Goal: Task Accomplishment & Management: Manage account settings

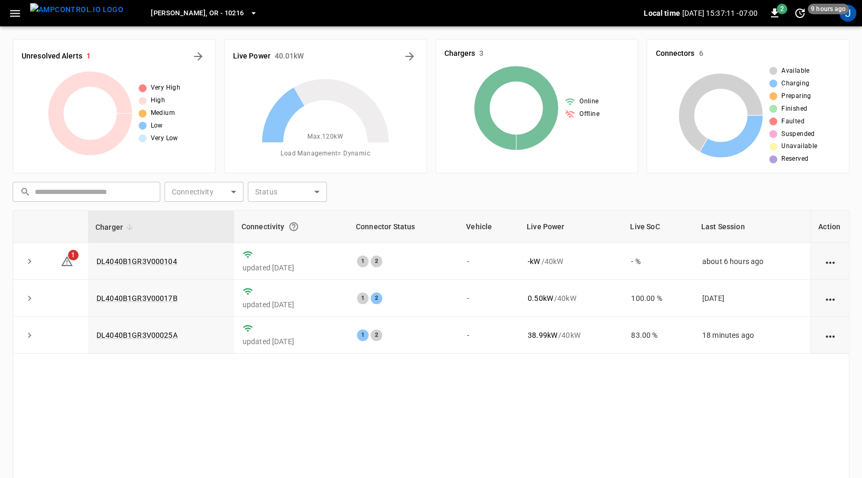
click at [16, 14] on icon "button" at bounding box center [14, 13] width 13 height 13
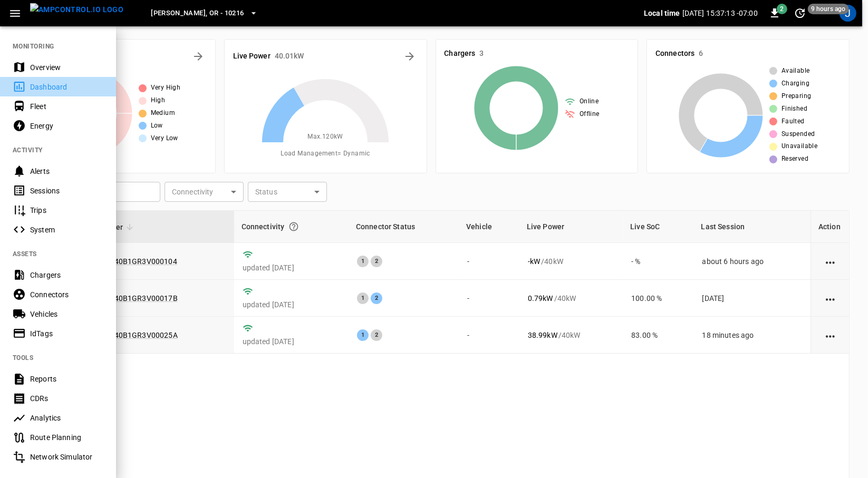
click at [42, 86] on div "Dashboard" at bounding box center [66, 87] width 73 height 11
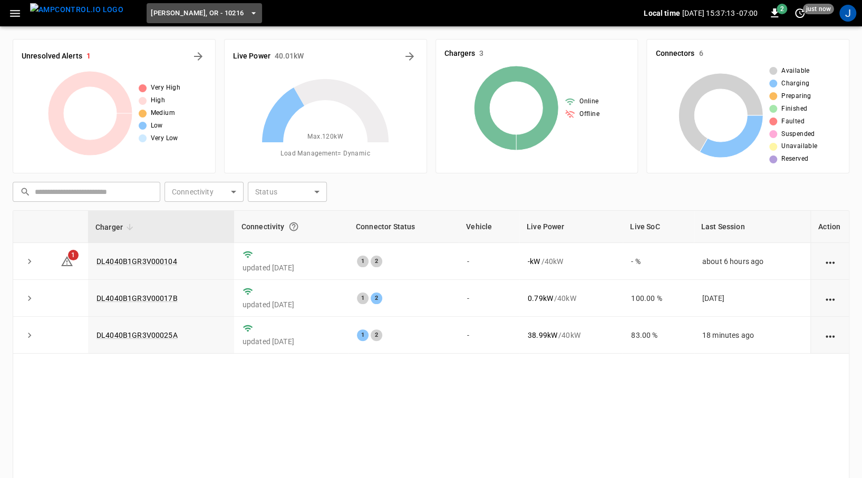
click at [200, 15] on span "[PERSON_NAME], OR - 10216" at bounding box center [197, 13] width 93 height 12
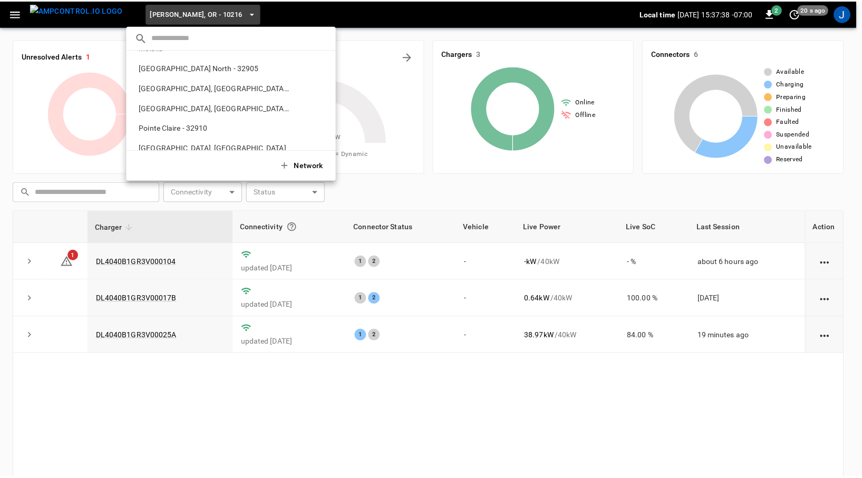
scroll to position [305, 0]
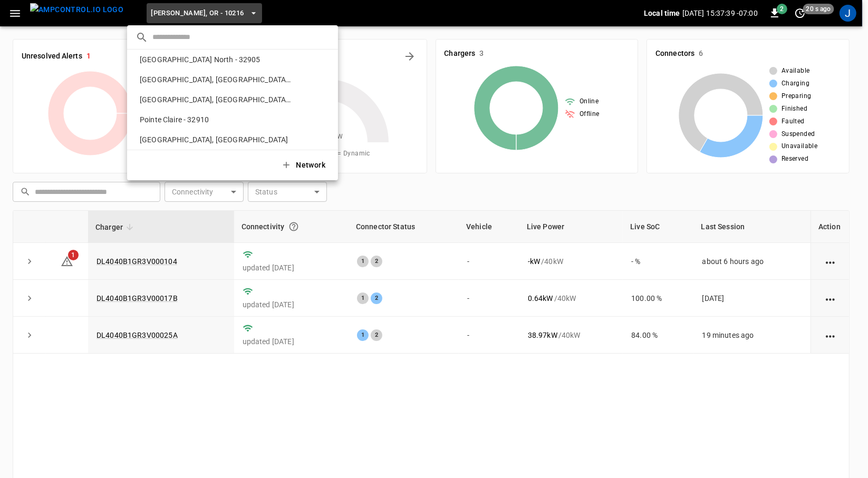
click at [199, 94] on p "[GEOGRAPHIC_DATA], [GEOGRAPHIC_DATA] (Three Rivers)" at bounding box center [216, 99] width 160 height 11
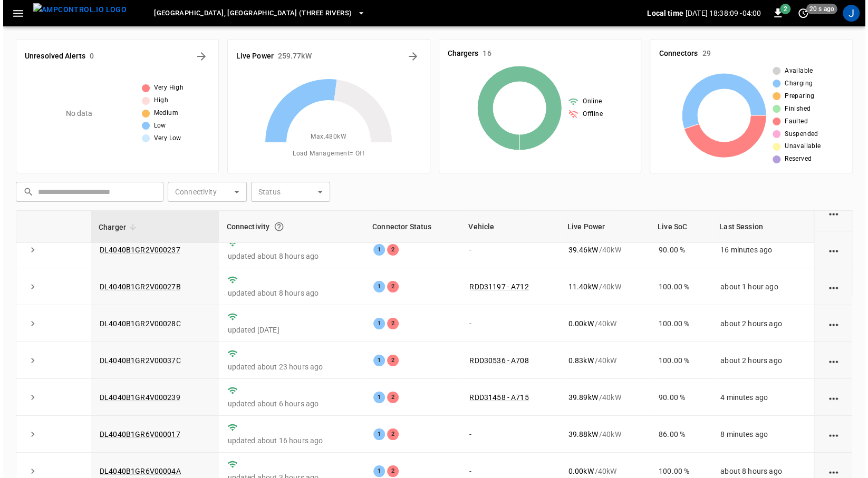
scroll to position [0, 0]
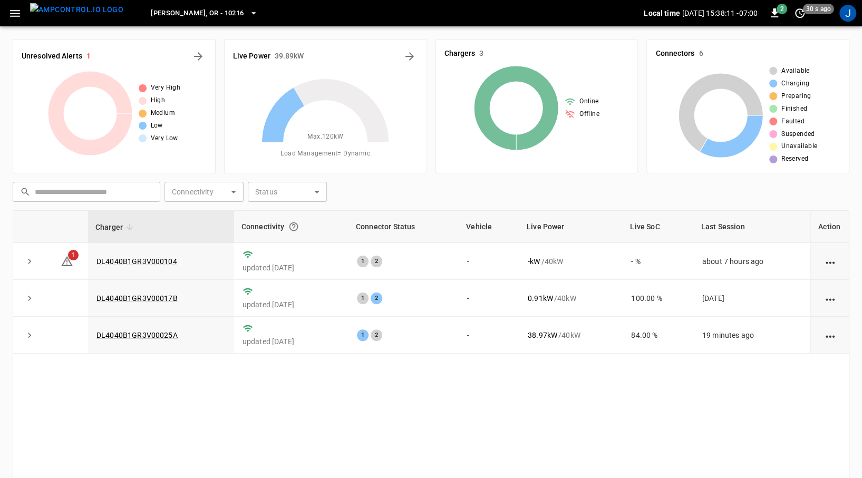
click at [177, 14] on span "[PERSON_NAME], OR - 10216" at bounding box center [197, 13] width 93 height 12
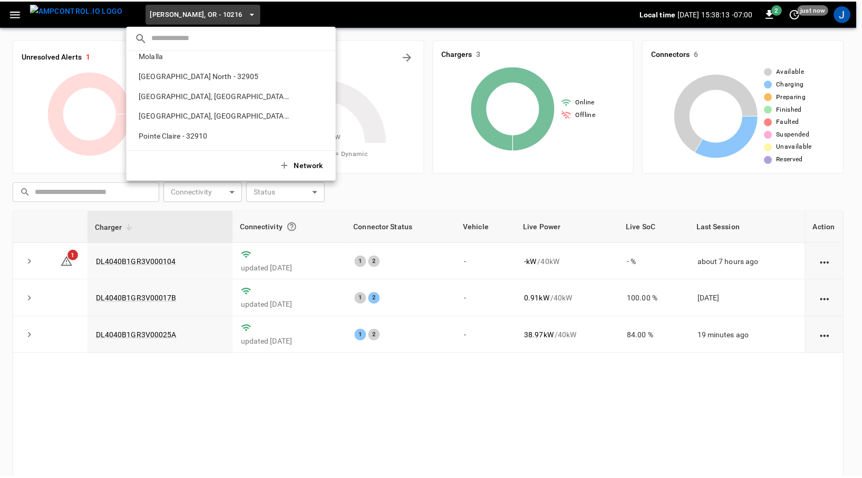
scroll to position [290, 0]
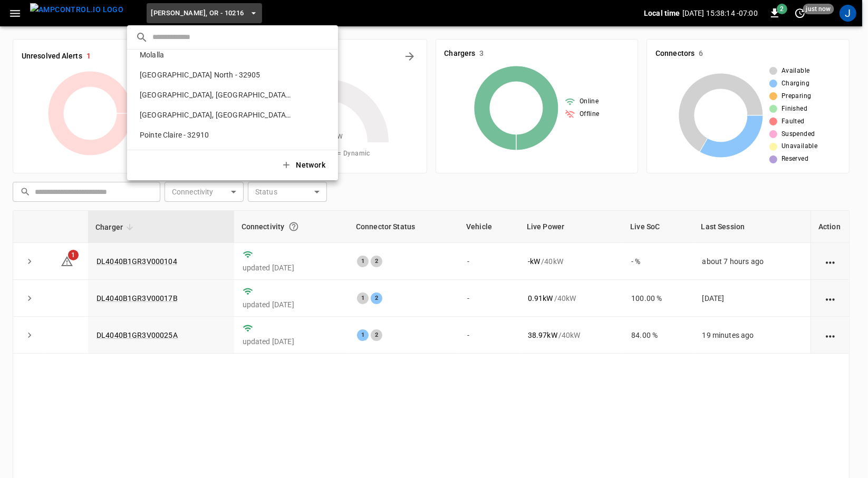
click at [180, 120] on p "[GEOGRAPHIC_DATA], [GEOGRAPHIC_DATA] (Three Rivers)" at bounding box center [216, 115] width 160 height 11
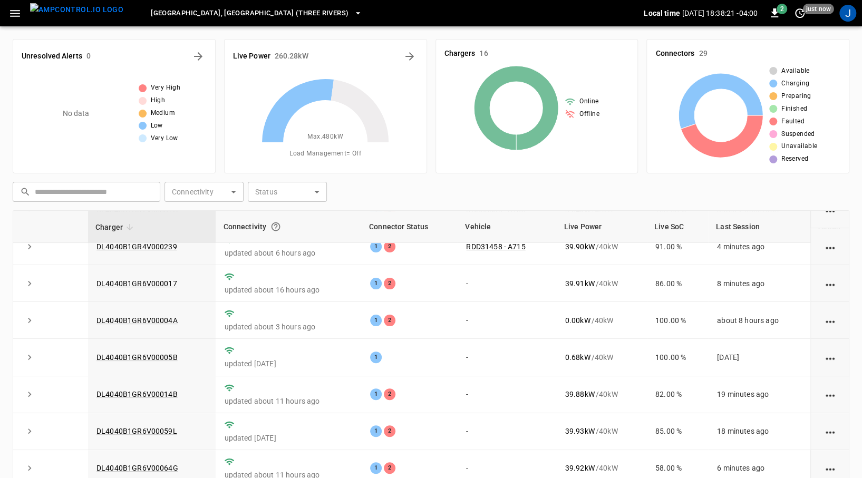
scroll to position [201, 0]
click at [134, 286] on link "DL4040B1GR6V000017" at bounding box center [137, 282] width 81 height 8
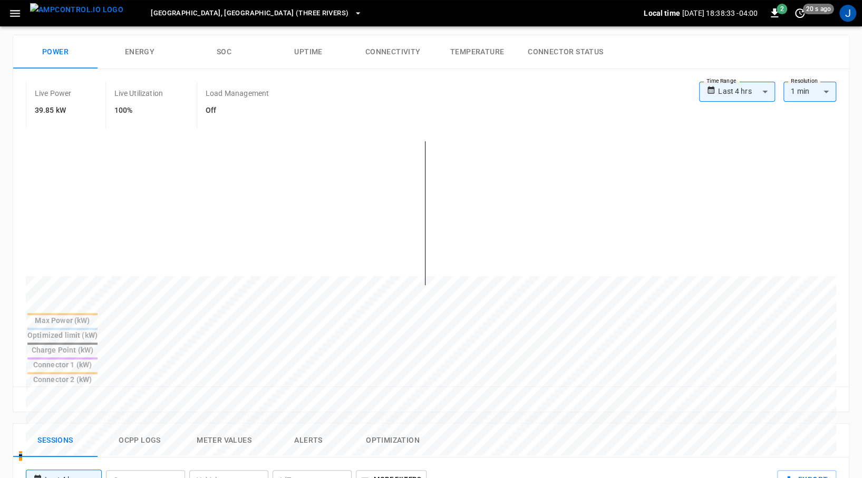
scroll to position [156, 0]
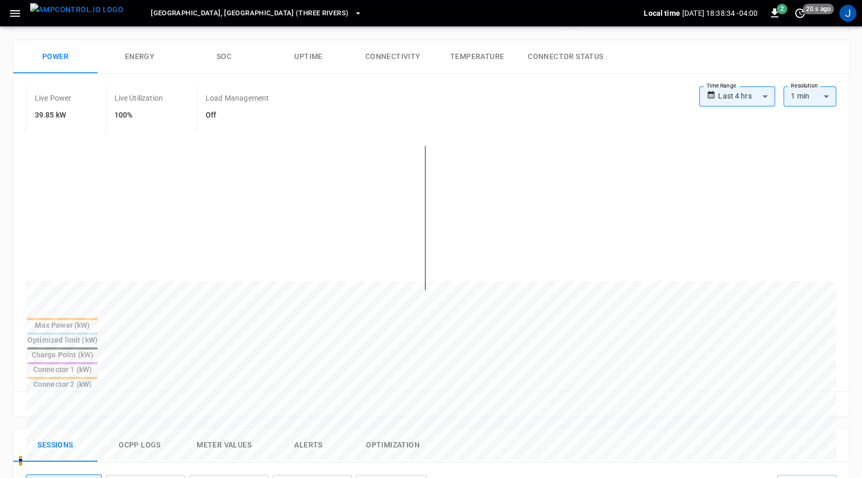
click at [63, 16] on img "menu" at bounding box center [76, 9] width 93 height 13
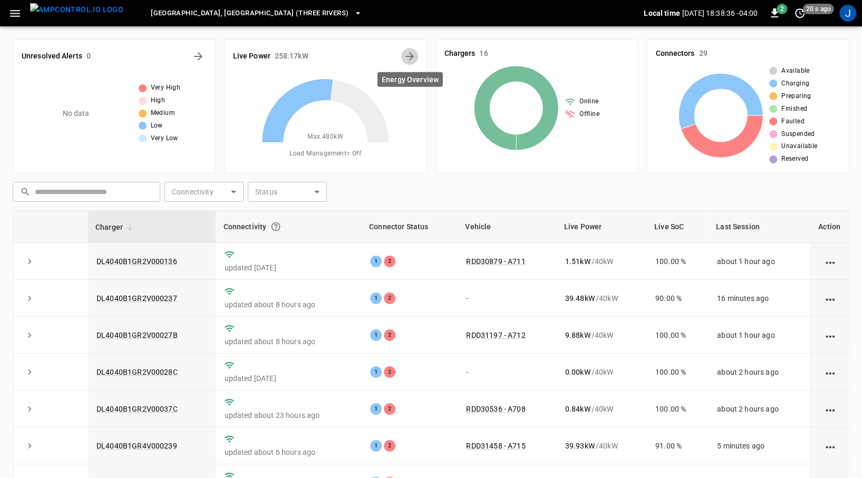
click at [411, 57] on icon "Energy Overview" at bounding box center [410, 56] width 8 height 8
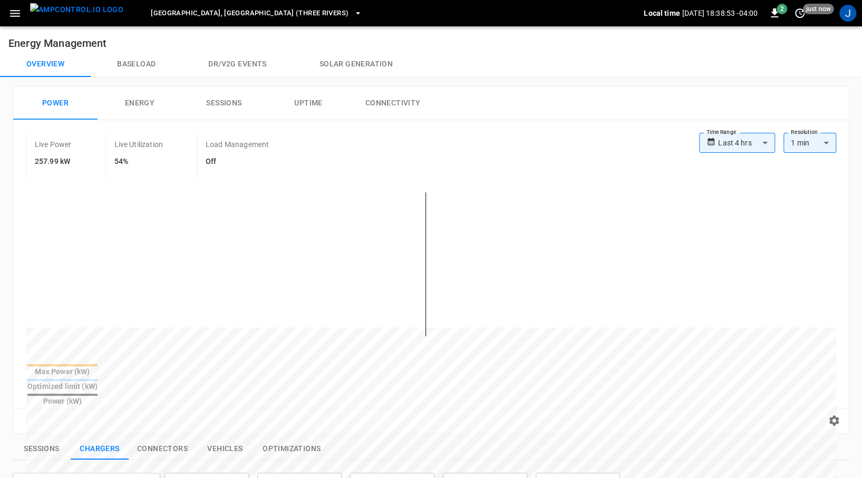
click at [88, 15] on img "menu" at bounding box center [76, 9] width 93 height 13
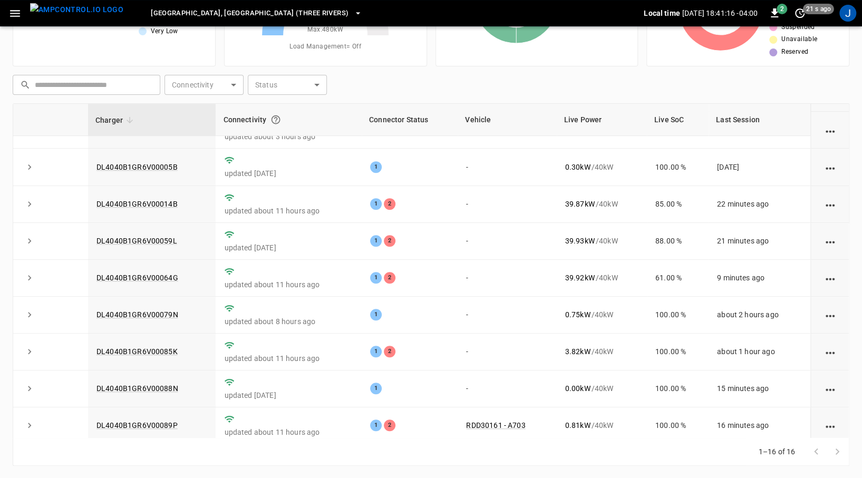
scroll to position [295, 0]
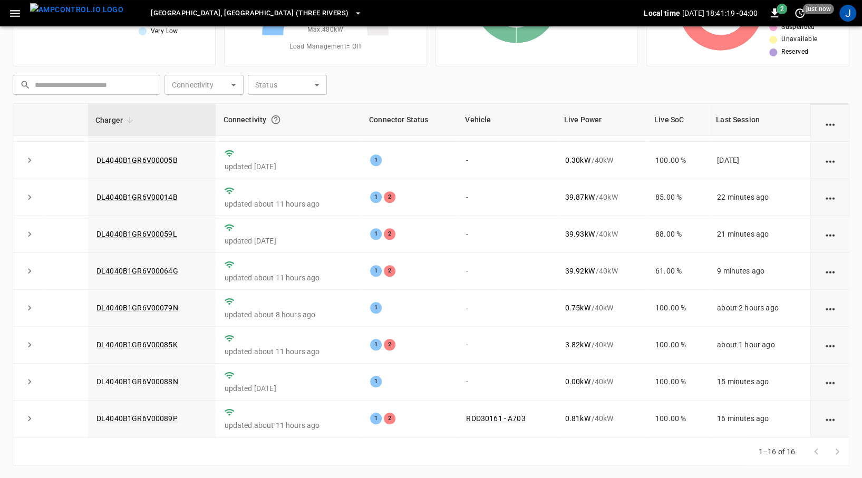
click at [122, 268] on link "DL4040B1GR6V00064G" at bounding box center [138, 271] width 82 height 8
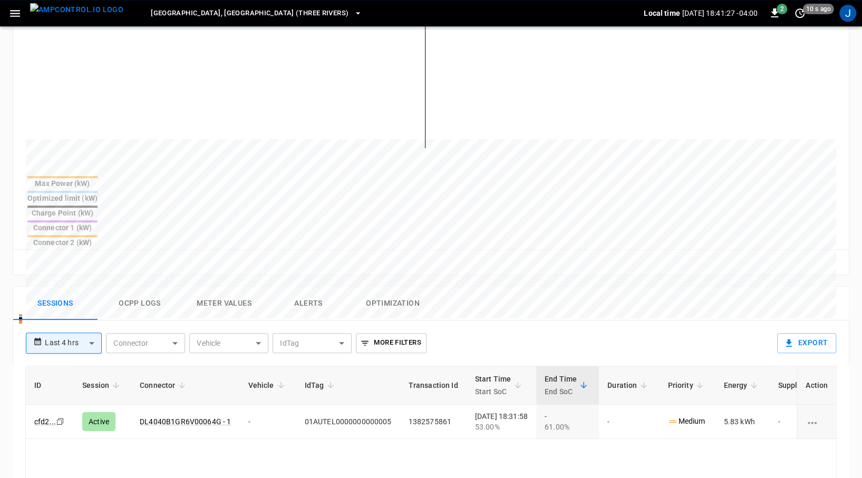
scroll to position [299, 0]
click at [128, 286] on button "Ocpp logs" at bounding box center [140, 303] width 84 height 34
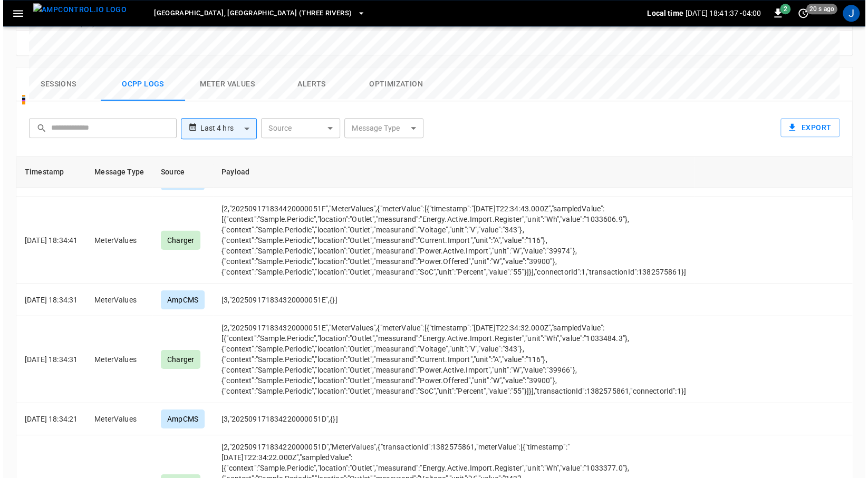
scroll to position [4770, 0]
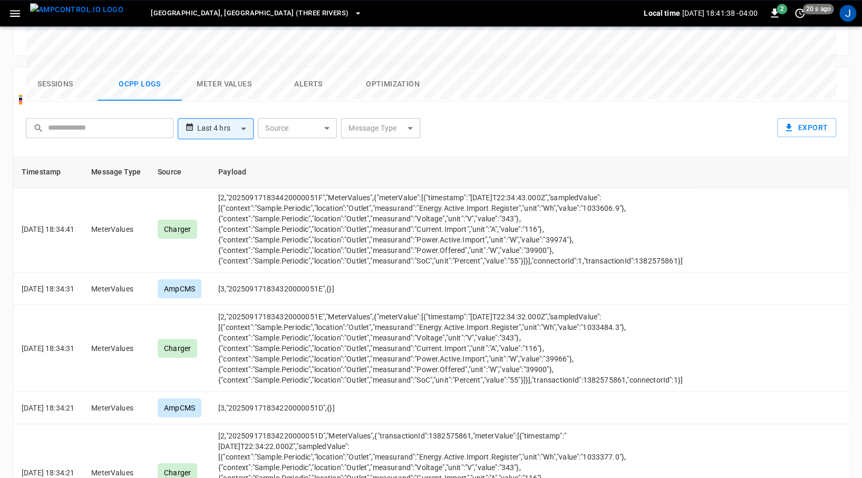
click at [391, 74] on body "**********" at bounding box center [431, 7] width 862 height 1049
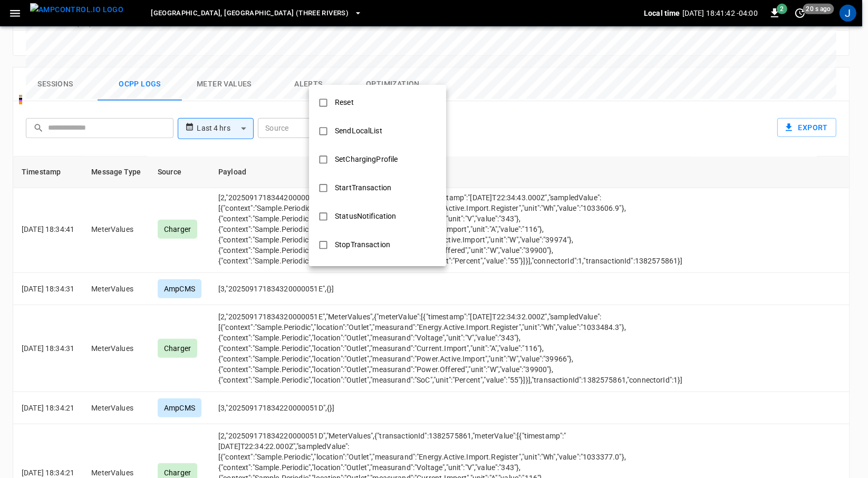
scroll to position [428, 0]
type input "**********"
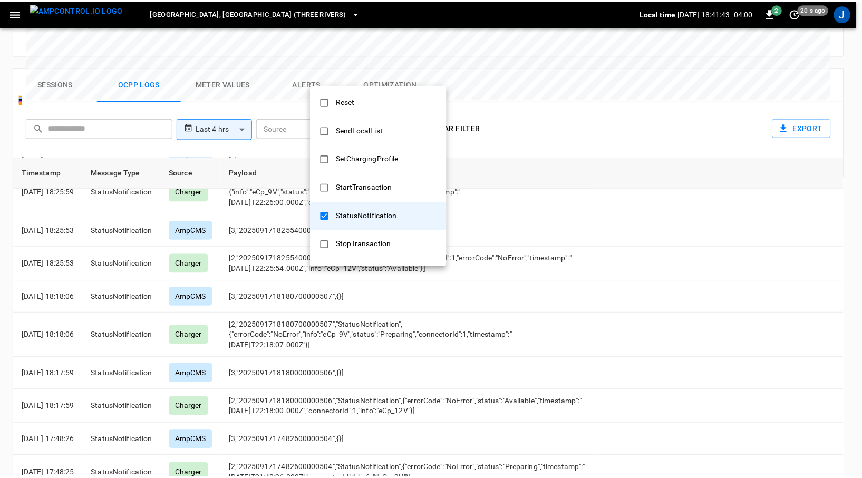
scroll to position [313, 0]
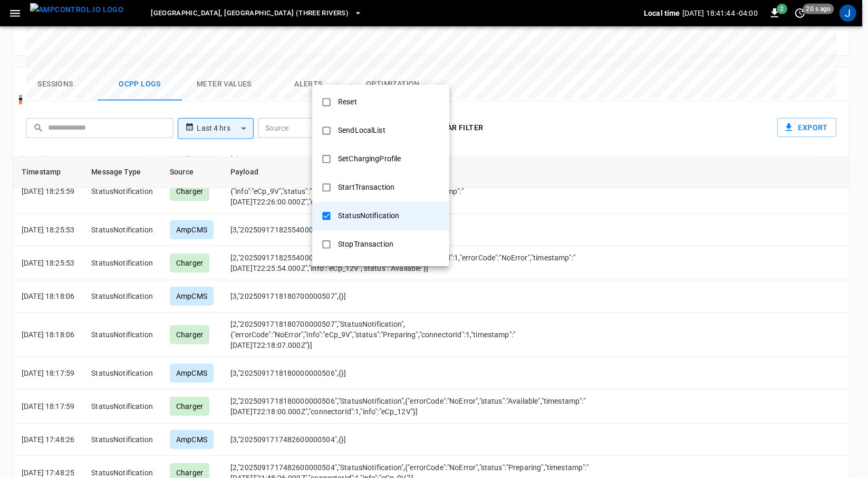
click at [564, 74] on div at bounding box center [434, 239] width 868 height 478
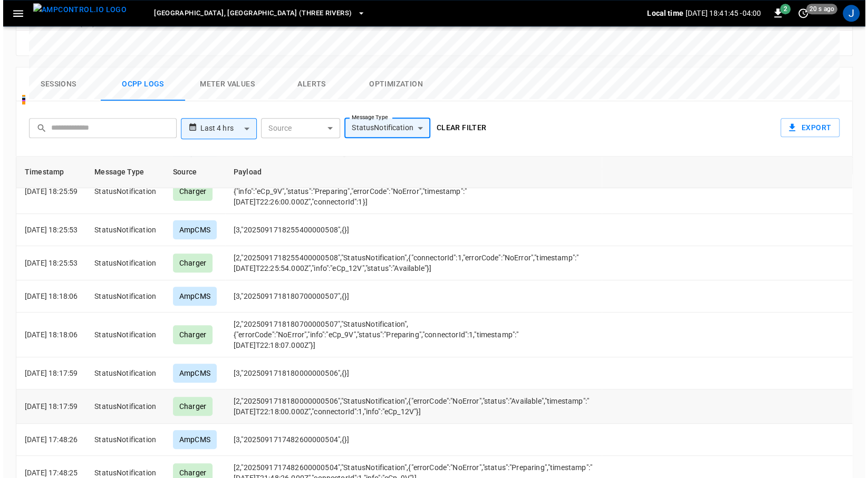
scroll to position [0, 0]
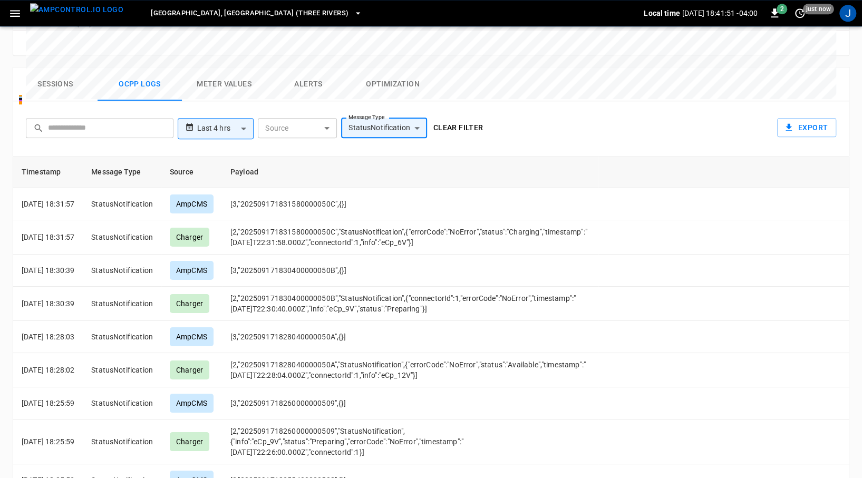
click at [18, 13] on icon "button" at bounding box center [15, 13] width 10 height 7
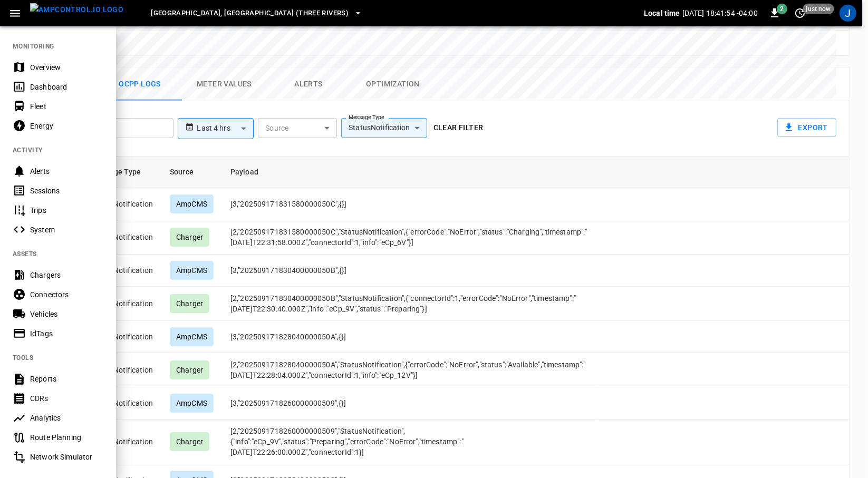
click at [61, 316] on div "Vehicles" at bounding box center [66, 314] width 73 height 11
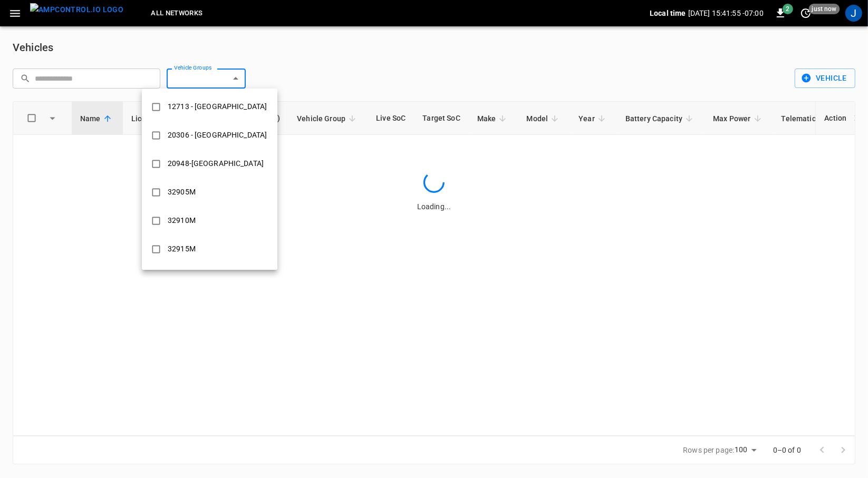
click at [204, 77] on body "All Networks Local time [DATE] 15:41:55 -07:00 2 just now J Vehicles ​ ​ Vehicl…" at bounding box center [434, 238] width 868 height 477
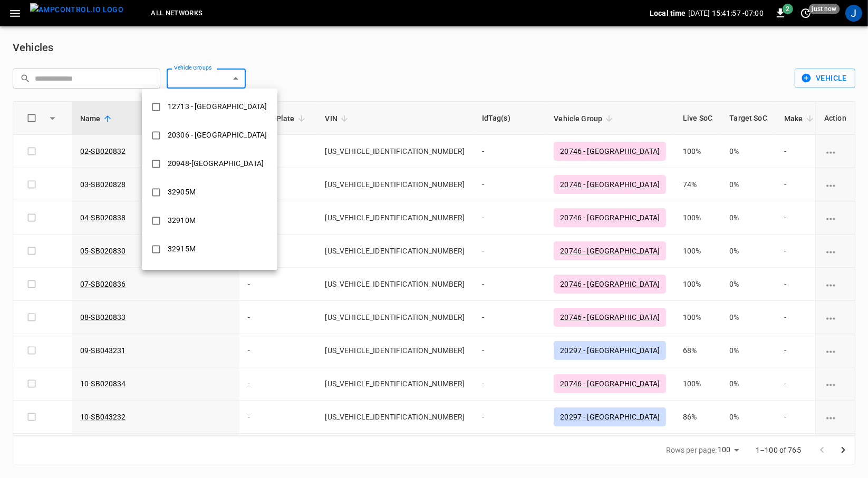
type input "**********"
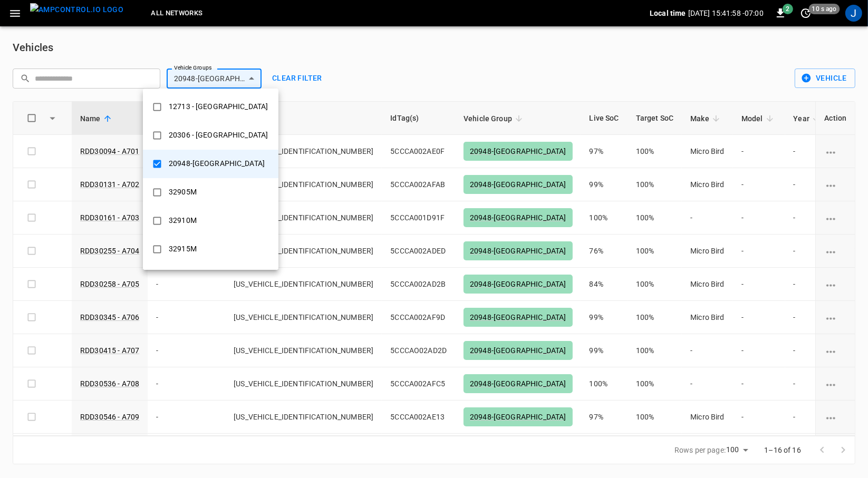
click at [439, 51] on div at bounding box center [434, 239] width 868 height 478
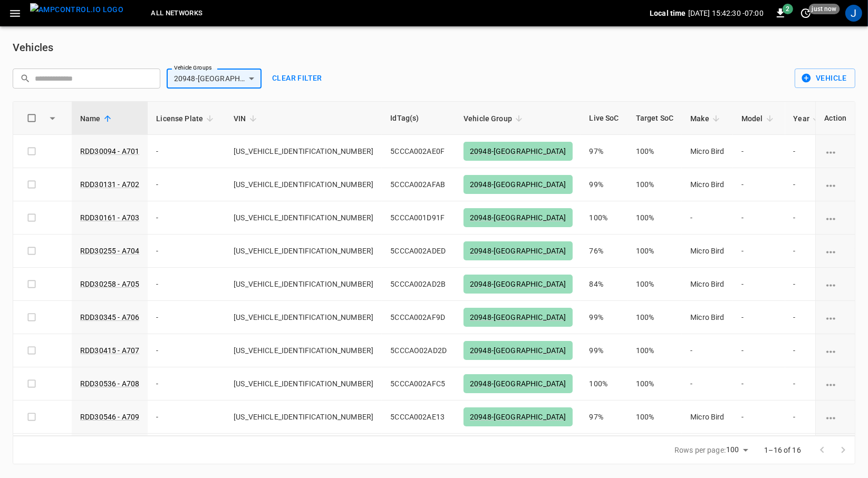
click at [118, 248] on link "RDD30255 - A704" at bounding box center [109, 251] width 59 height 8
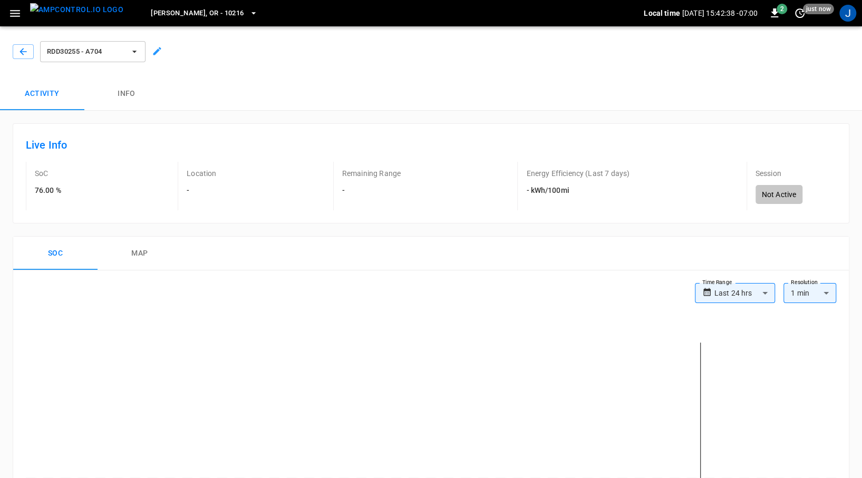
click at [18, 53] on icon "button" at bounding box center [23, 51] width 11 height 11
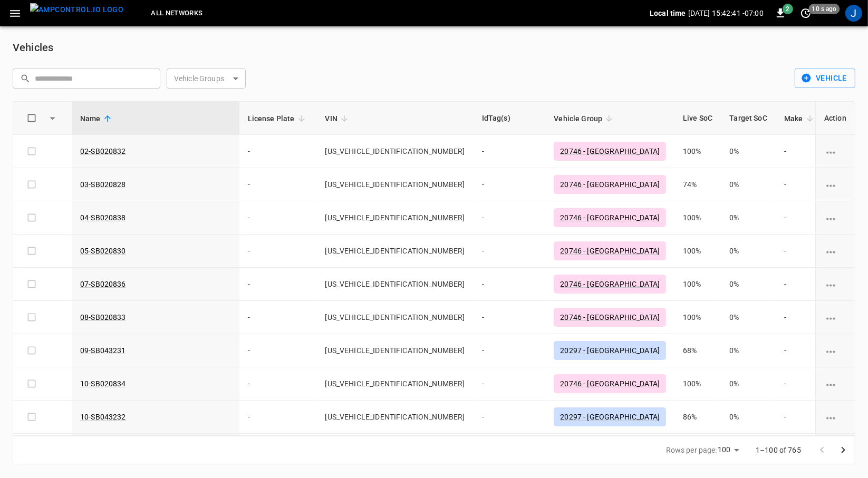
click at [226, 81] on body "All Networks Local time [DATE] 15:42:41 -07:00 2 10 s ago J Vehicles ​ ​ Vehicl…" at bounding box center [434, 238] width 868 height 477
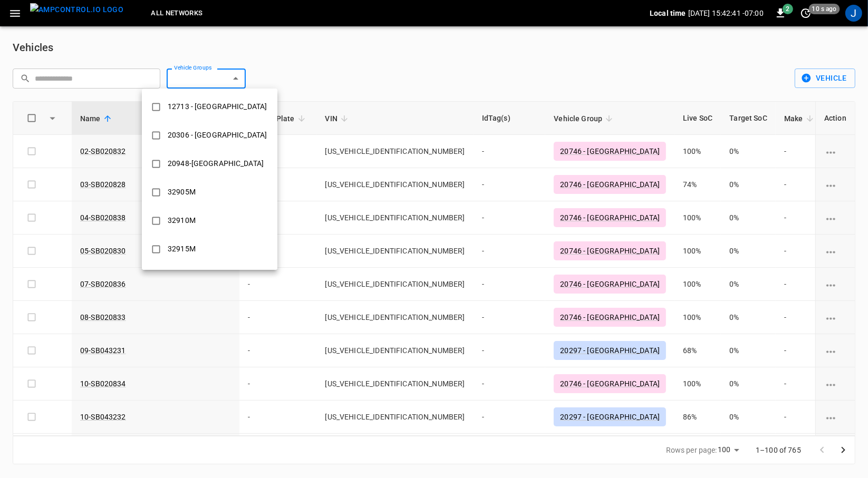
click at [214, 164] on div "20948-[GEOGRAPHIC_DATA]" at bounding box center [215, 164] width 109 height 20
type input "**********"
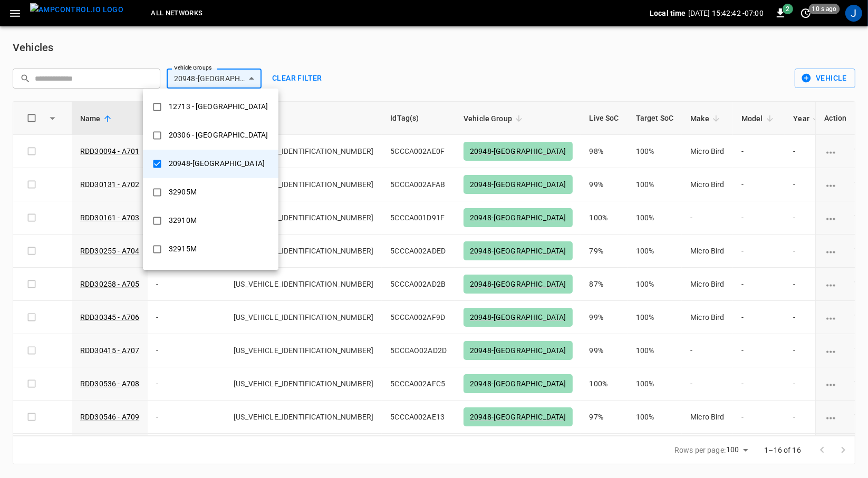
click at [385, 85] on div at bounding box center [434, 239] width 868 height 478
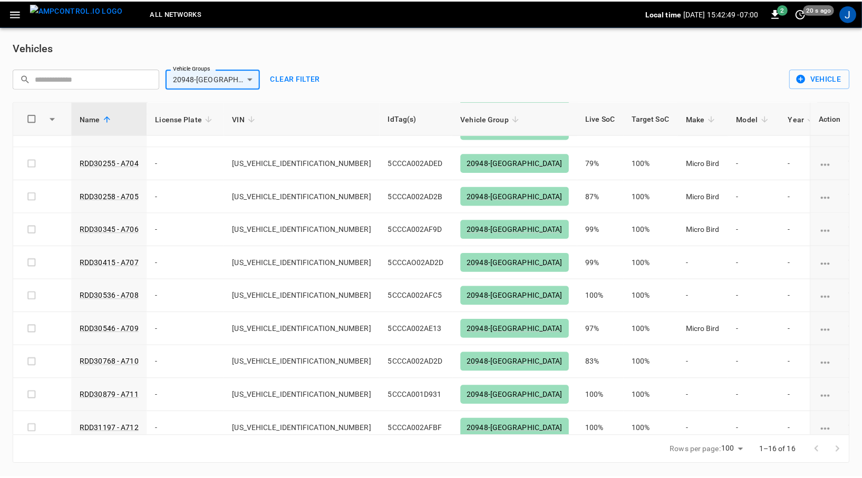
scroll to position [76, 0]
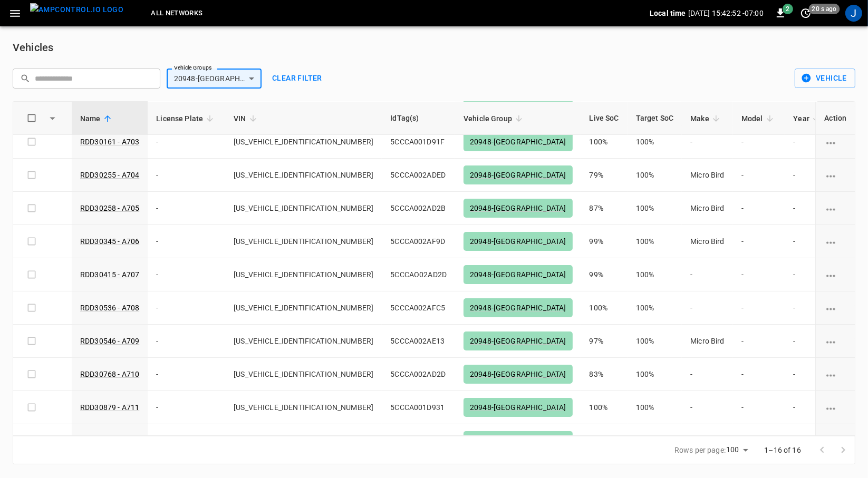
click at [116, 175] on link "RDD30255 - A704" at bounding box center [109, 175] width 59 height 8
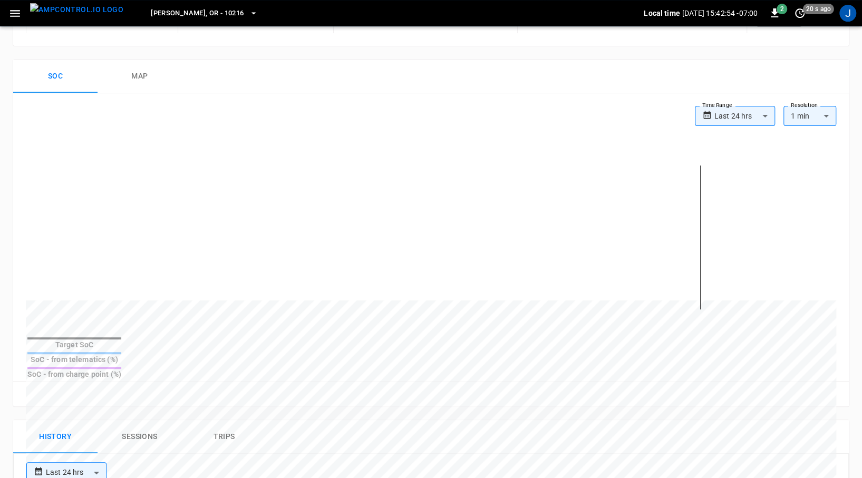
scroll to position [305, 0]
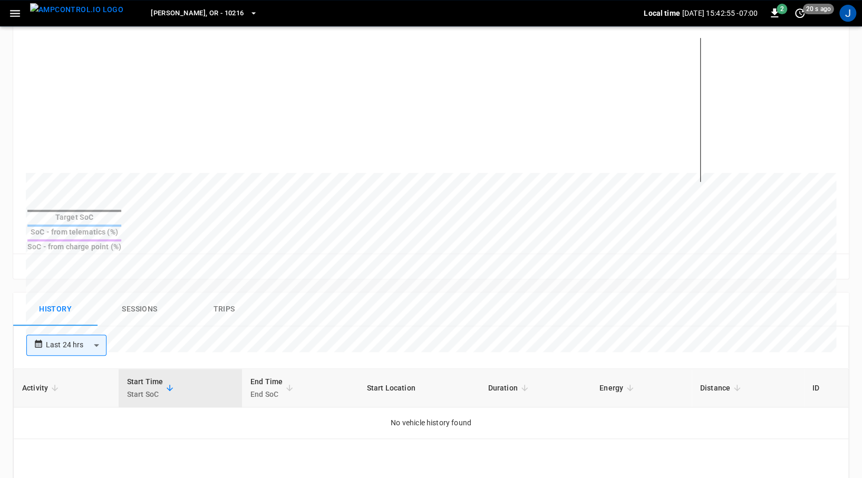
click at [149, 293] on button "Sessions" at bounding box center [140, 310] width 84 height 34
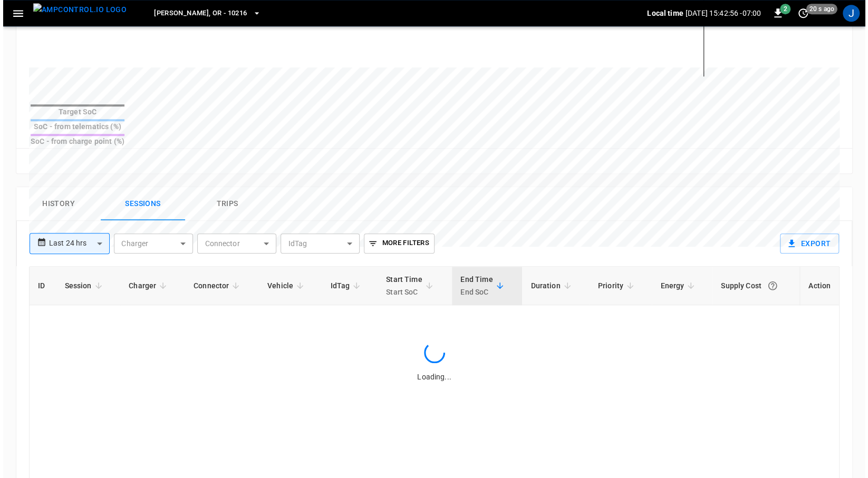
scroll to position [412, 0]
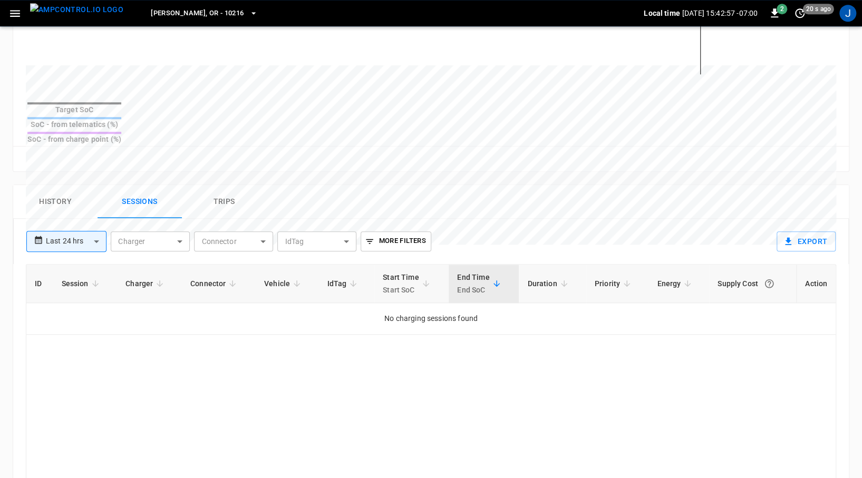
click at [87, 225] on body "**********" at bounding box center [431, 114] width 862 height 1053
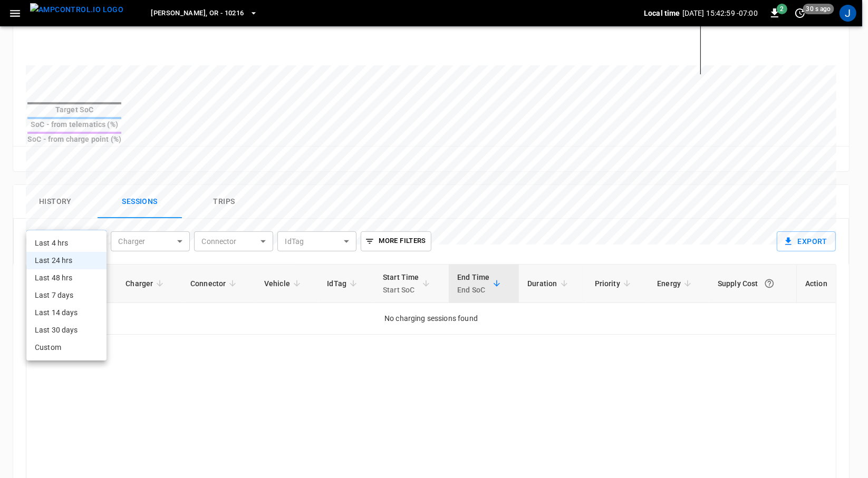
click at [60, 243] on li "Last 4 hrs" at bounding box center [66, 243] width 80 height 17
type input "**********"
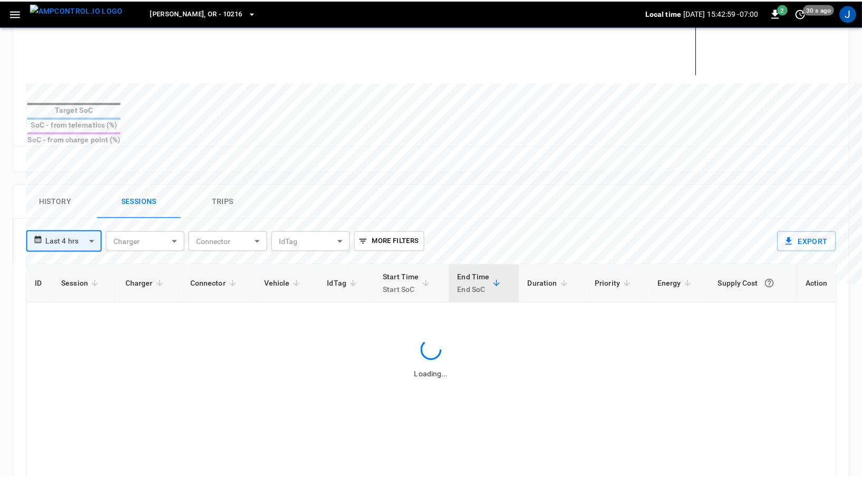
scroll to position [413, 0]
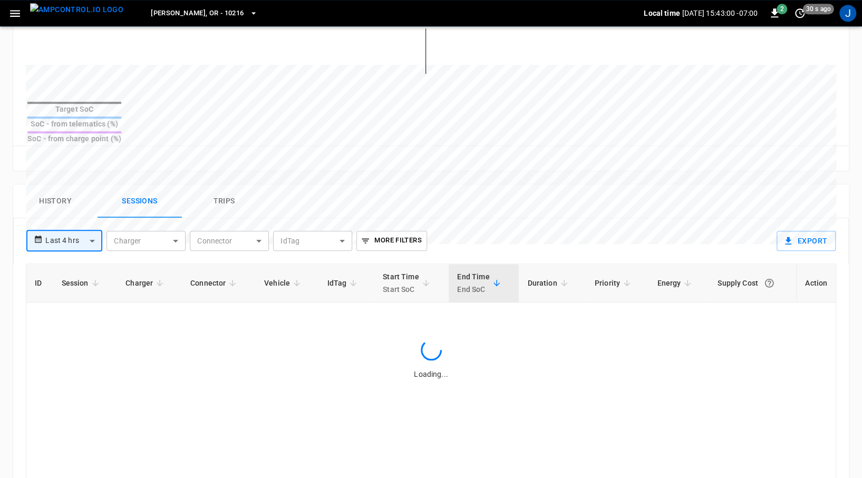
click at [512, 218] on div "**********" at bounding box center [395, 236] width 755 height 37
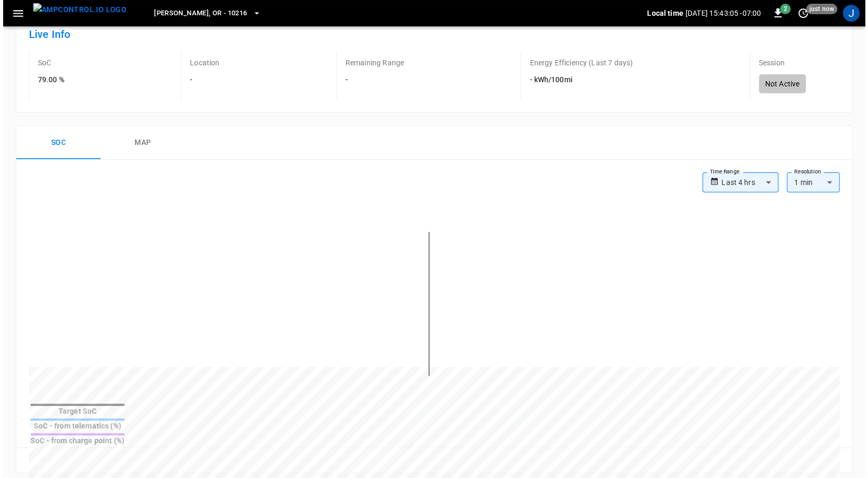
scroll to position [0, 0]
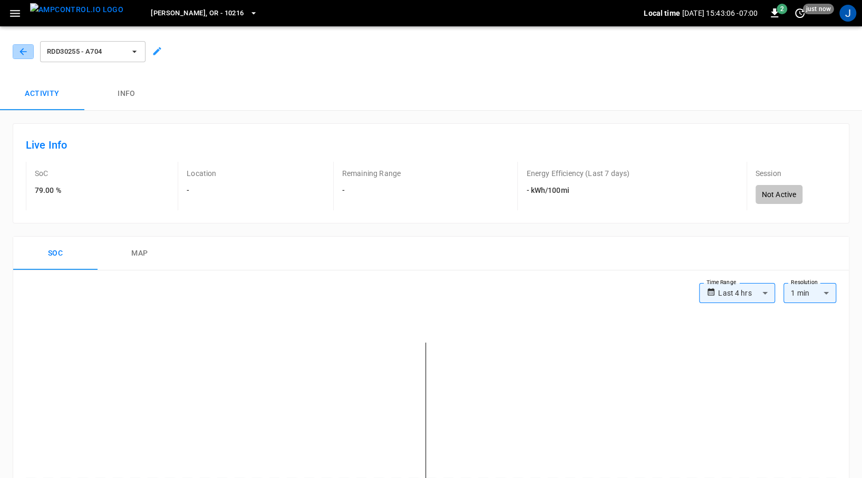
click at [24, 49] on icon "button" at bounding box center [23, 51] width 11 height 11
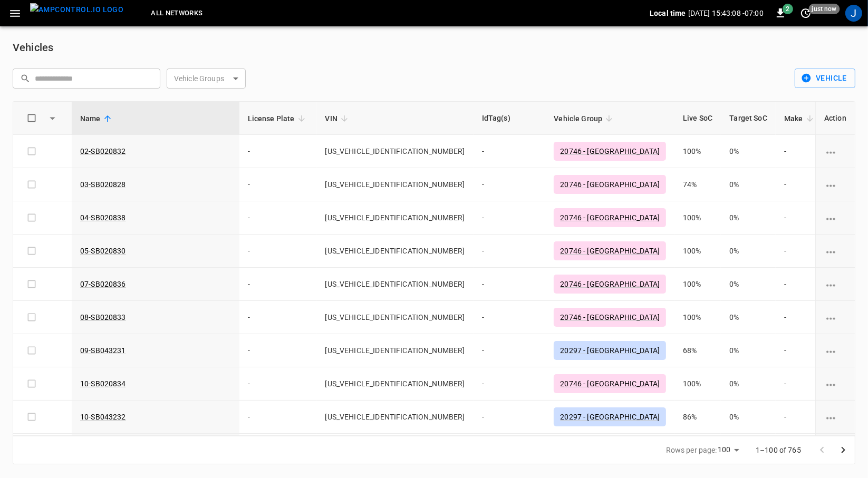
click at [226, 84] on body "All Networks Local time [DATE] 15:43:08 -07:00 2 just now J Vehicles ​ ​ Vehicl…" at bounding box center [434, 238] width 868 height 477
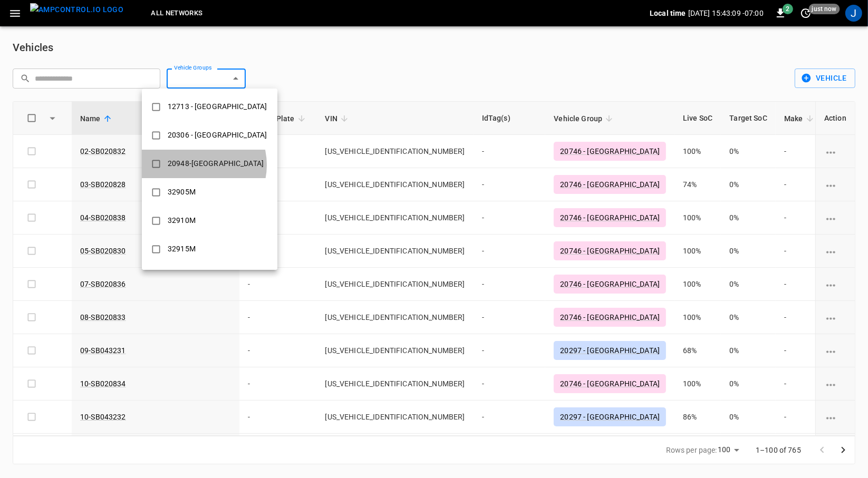
click at [195, 165] on div "20948-[GEOGRAPHIC_DATA]" at bounding box center [215, 164] width 109 height 20
type input "**********"
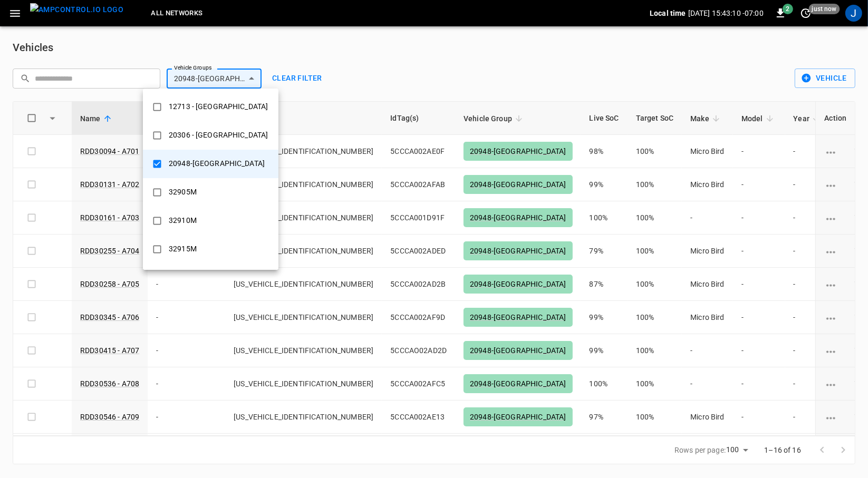
click at [387, 72] on div at bounding box center [434, 239] width 868 height 478
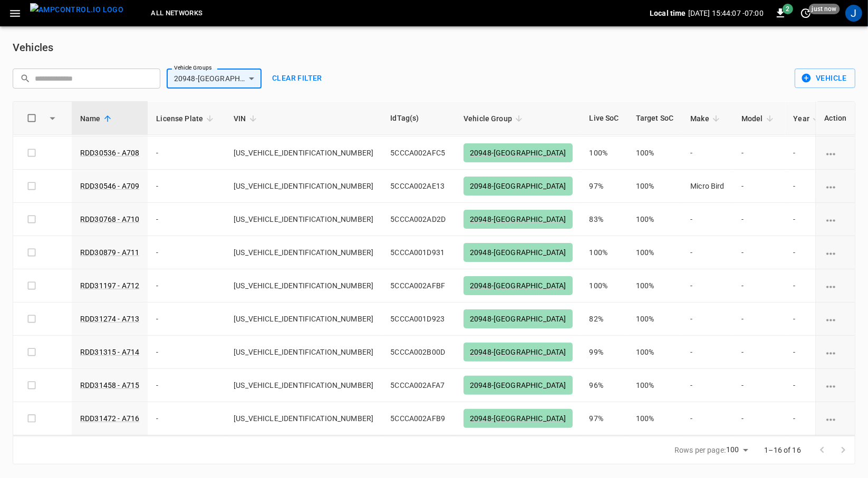
scroll to position [236, 0]
click at [15, 11] on icon "button" at bounding box center [14, 13] width 13 height 13
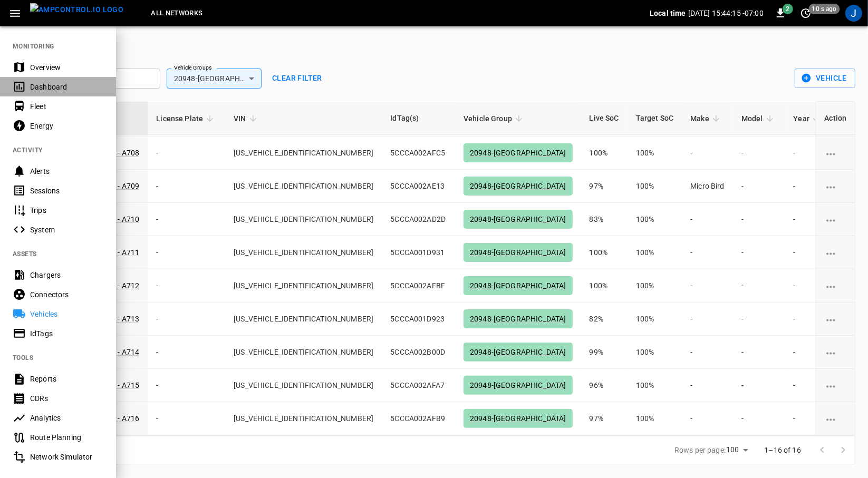
click at [50, 89] on div "Dashboard" at bounding box center [66, 87] width 73 height 11
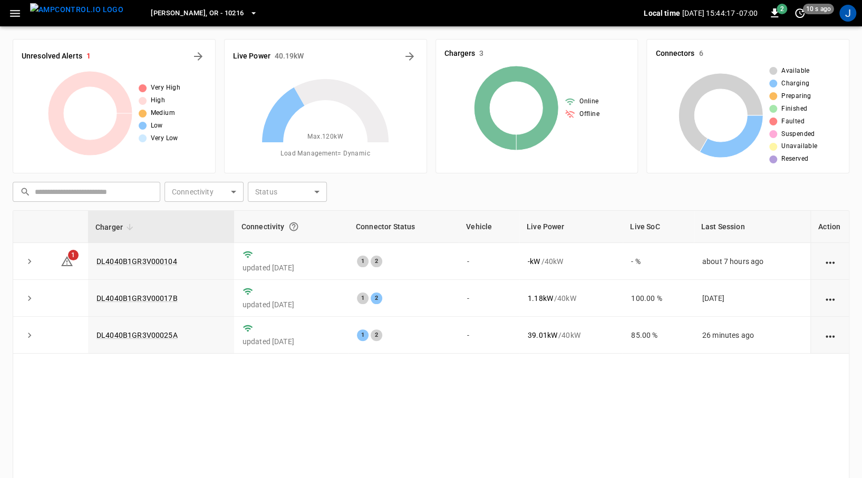
click at [185, 4] on button "[PERSON_NAME], OR - 10216" at bounding box center [204, 13] width 115 height 21
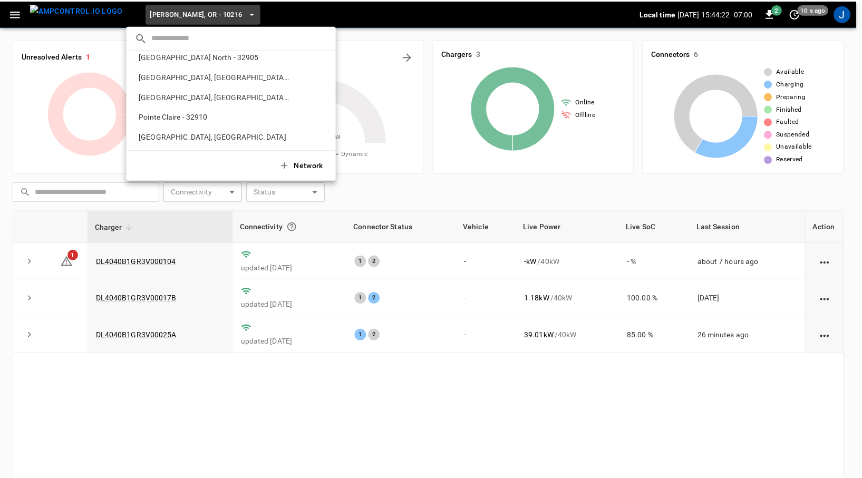
scroll to position [301, 0]
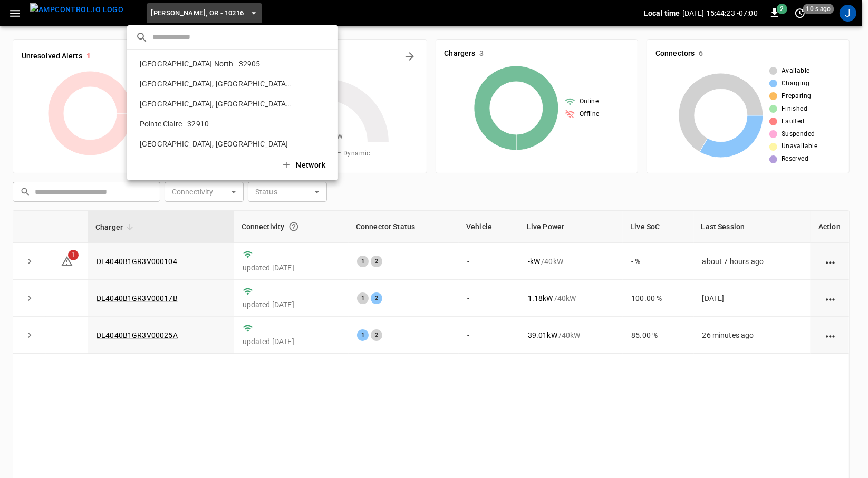
click at [180, 104] on p "[GEOGRAPHIC_DATA], [GEOGRAPHIC_DATA] (Three Rivers)" at bounding box center [216, 104] width 160 height 11
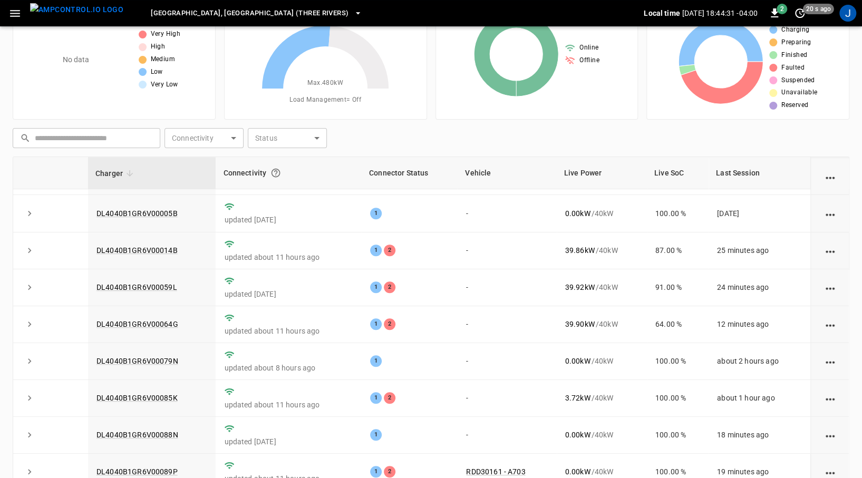
scroll to position [107, 0]
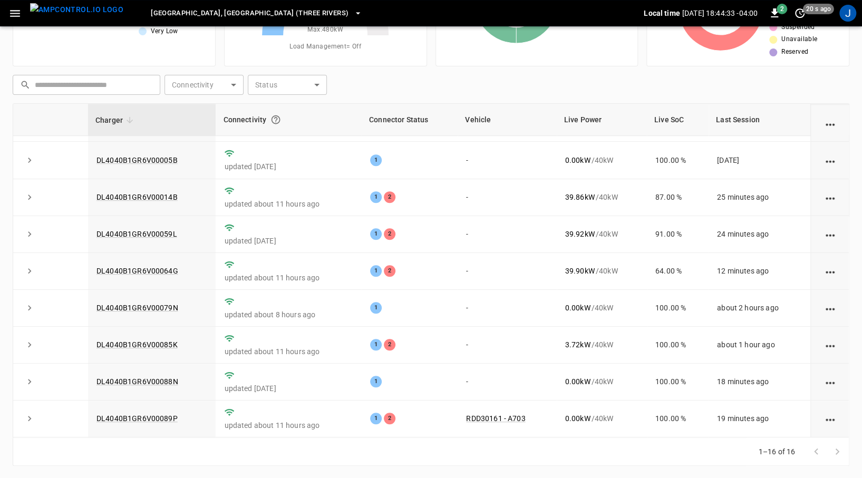
click at [145, 267] on link "DL4040B1GR6V00064G" at bounding box center [138, 271] width 82 height 8
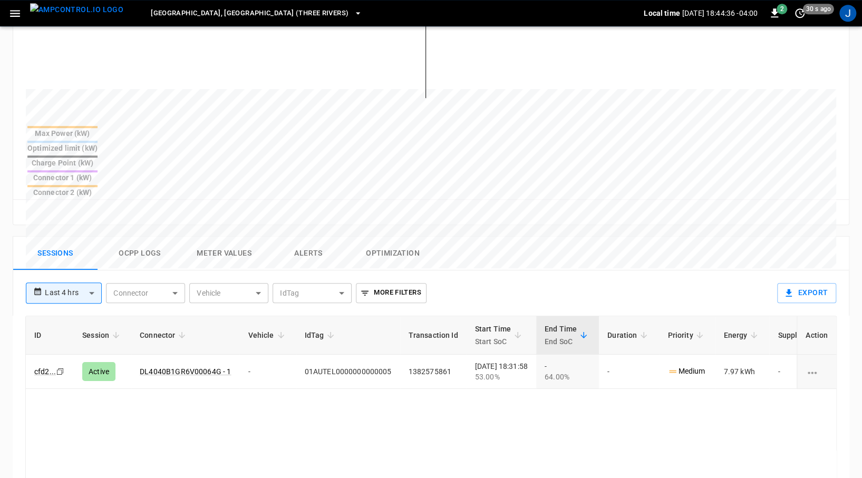
scroll to position [349, 0]
click at [141, 236] on button "Ocpp logs" at bounding box center [140, 253] width 84 height 34
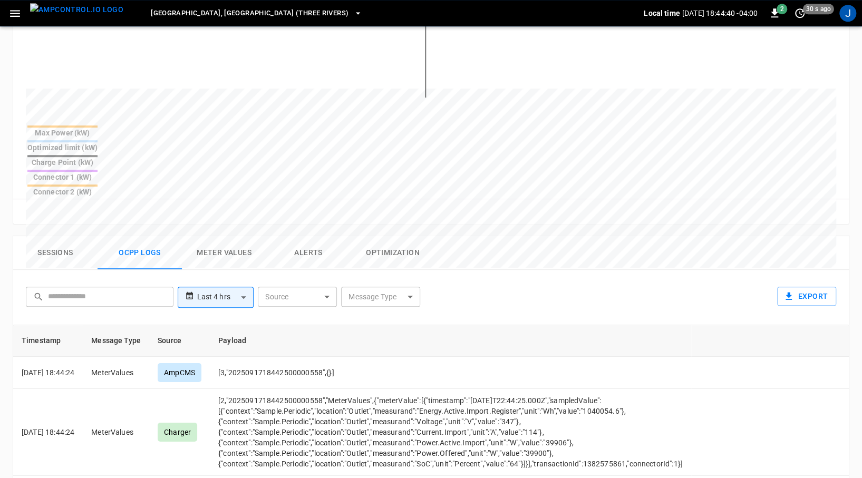
click at [53, 236] on button "Sessions" at bounding box center [55, 253] width 84 height 34
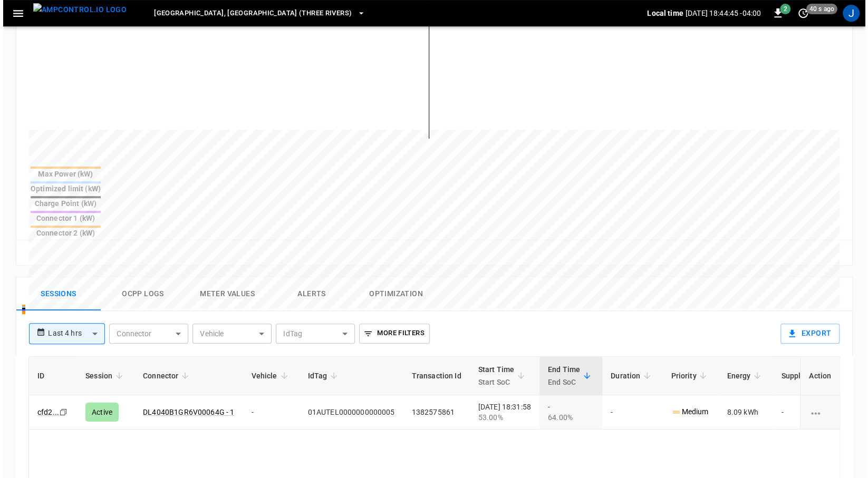
scroll to position [308, 0]
click at [136, 277] on button "Ocpp logs" at bounding box center [140, 294] width 84 height 34
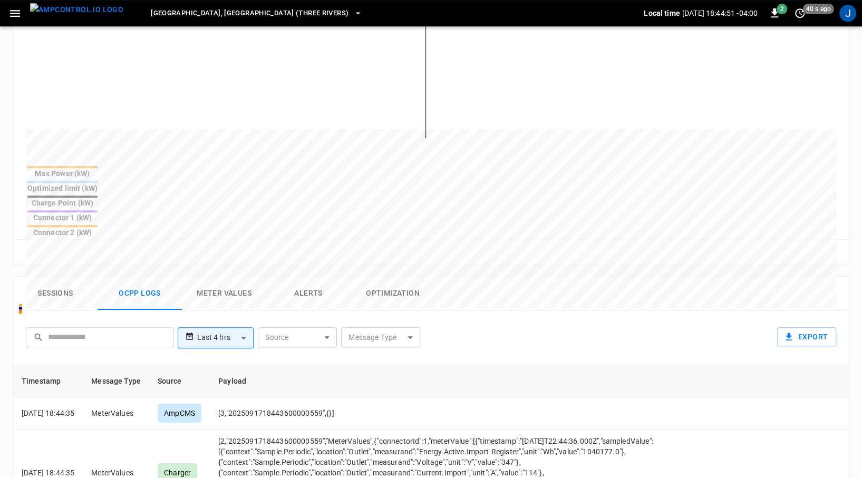
click at [369, 285] on body "**********" at bounding box center [431, 216] width 862 height 1049
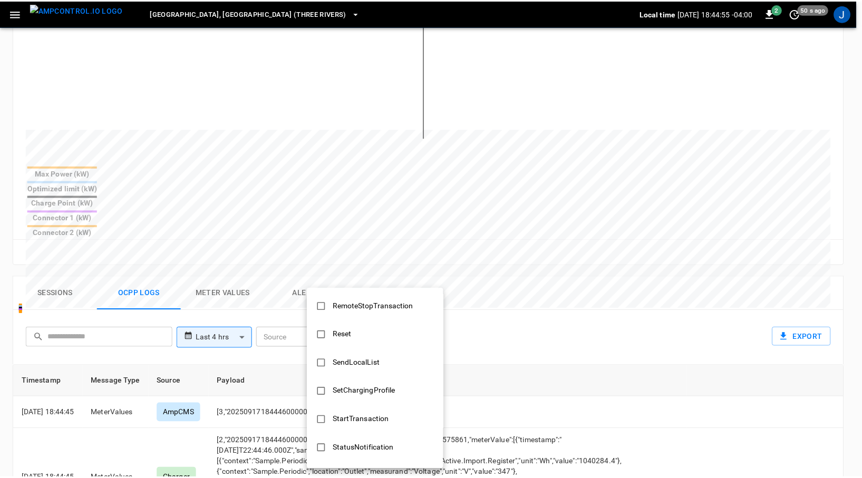
scroll to position [461, 0]
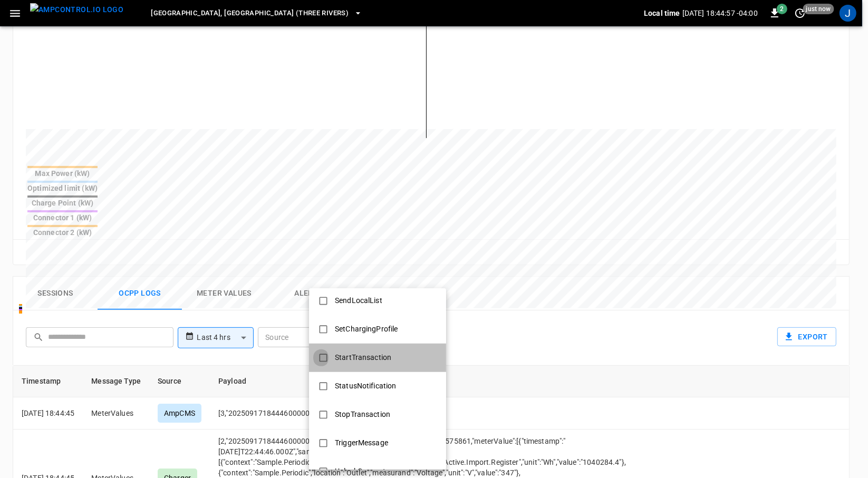
type input "**********"
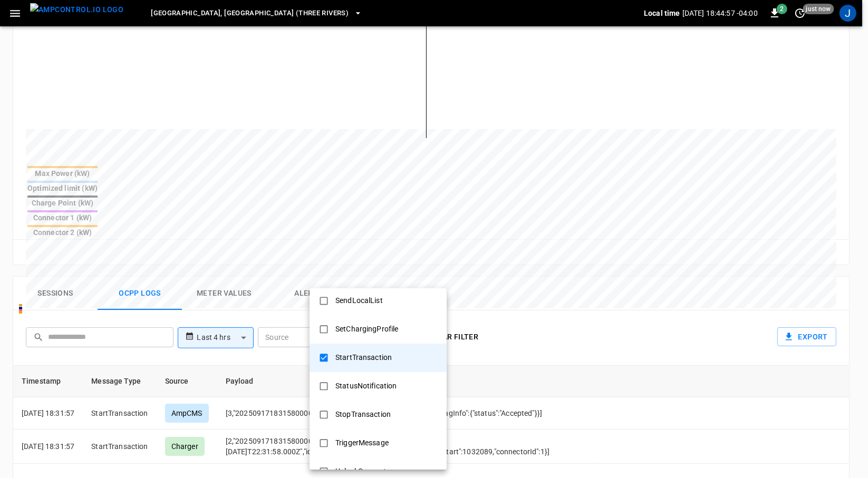
click at [549, 275] on div at bounding box center [434, 239] width 868 height 478
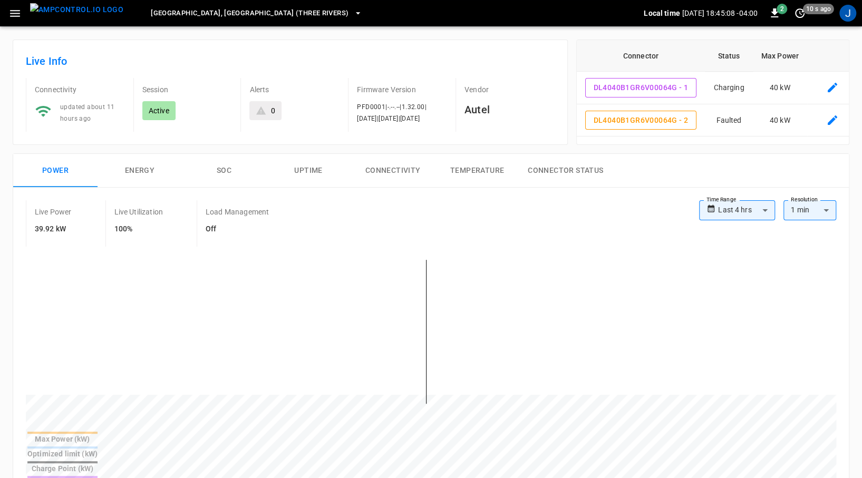
scroll to position [0, 0]
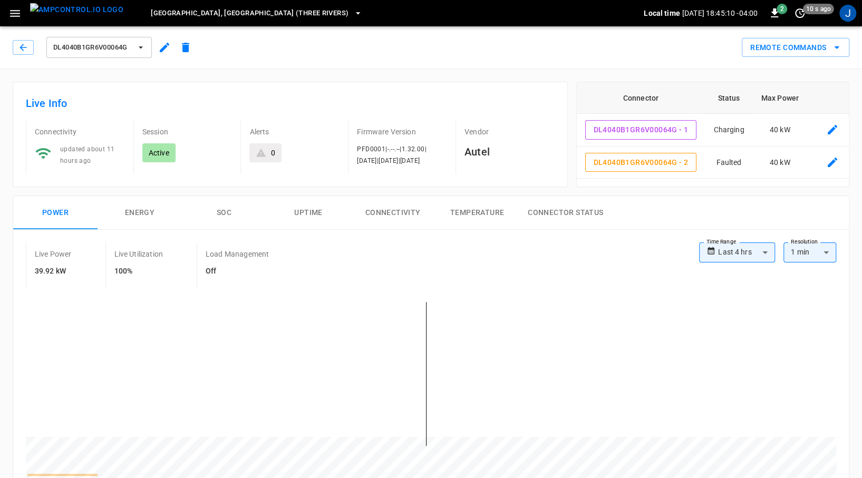
click at [160, 49] on icon "button" at bounding box center [164, 47] width 13 height 13
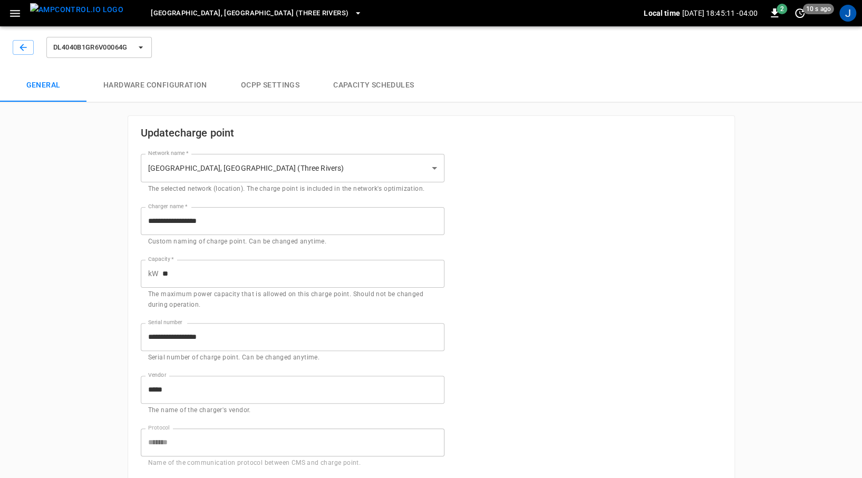
type input "**********"
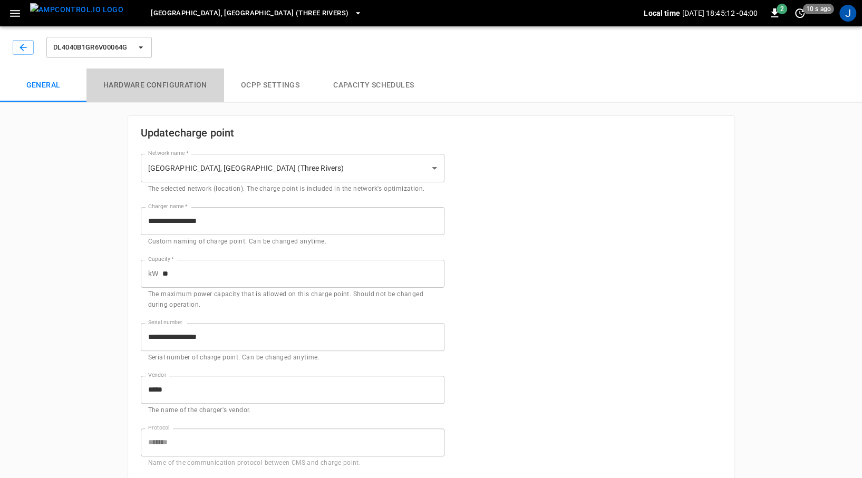
click at [158, 90] on button "Hardware configuration" at bounding box center [155, 86] width 138 height 34
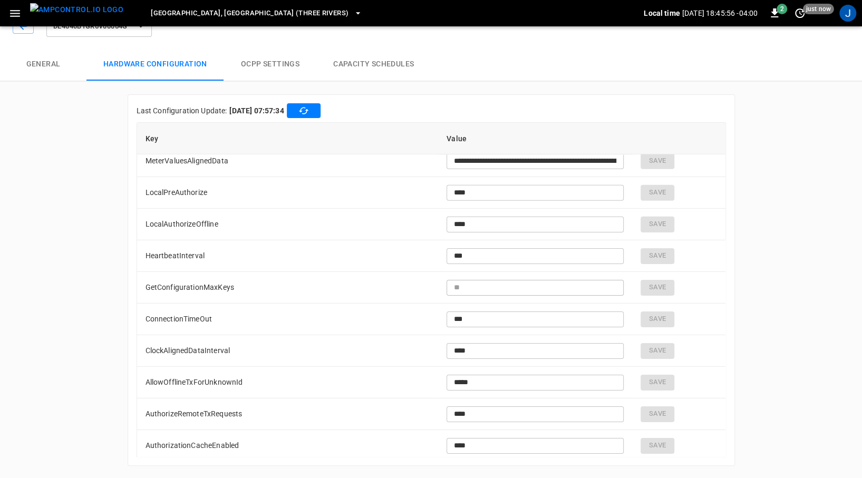
scroll to position [2165, 0]
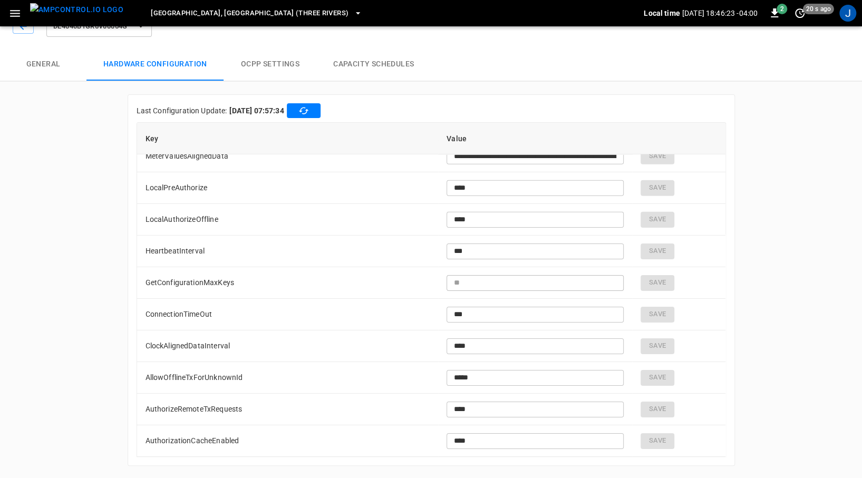
type input "**********"
click at [71, 13] on img "menu" at bounding box center [76, 9] width 93 height 13
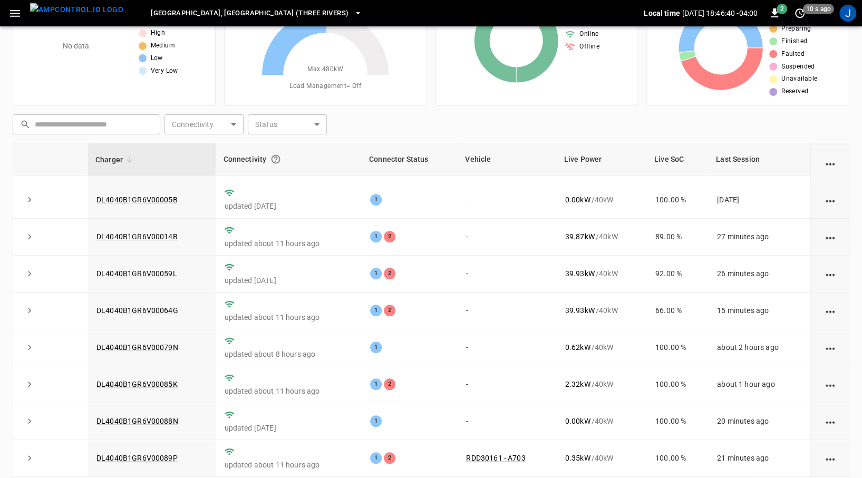
scroll to position [68, 0]
click at [152, 306] on link "DL4040B1GR6V00064G" at bounding box center [138, 310] width 82 height 8
